Goal: Information Seeking & Learning: Learn about a topic

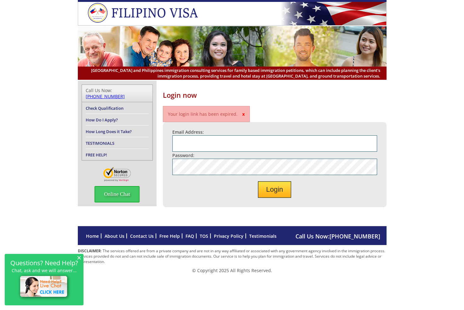
click at [95, 140] on link "TESTIMONIALS" at bounding box center [100, 143] width 29 height 6
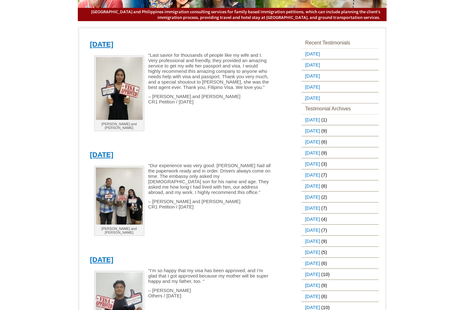
scroll to position [31, 0]
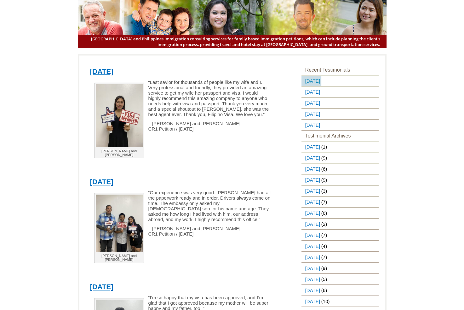
click at [321, 80] on link "[DATE]" at bounding box center [311, 81] width 20 height 10
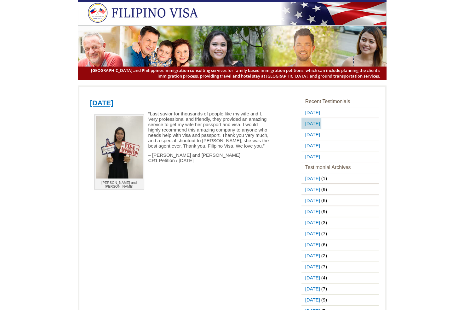
click at [321, 123] on link "[DATE]" at bounding box center [311, 123] width 20 height 10
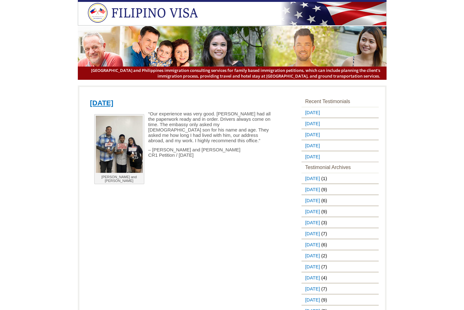
click at [118, 142] on img at bounding box center [119, 144] width 47 height 57
click at [321, 129] on link "[DATE]" at bounding box center [311, 134] width 20 height 10
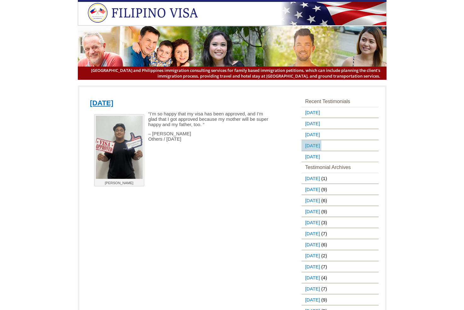
click at [315, 144] on link "[DATE]" at bounding box center [311, 145] width 20 height 10
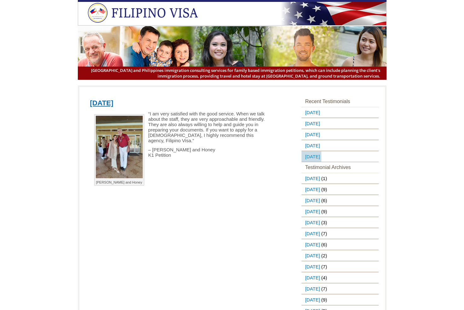
click at [321, 154] on link "[DATE]" at bounding box center [311, 156] width 20 height 10
